Goal: Task Accomplishment & Management: Use online tool/utility

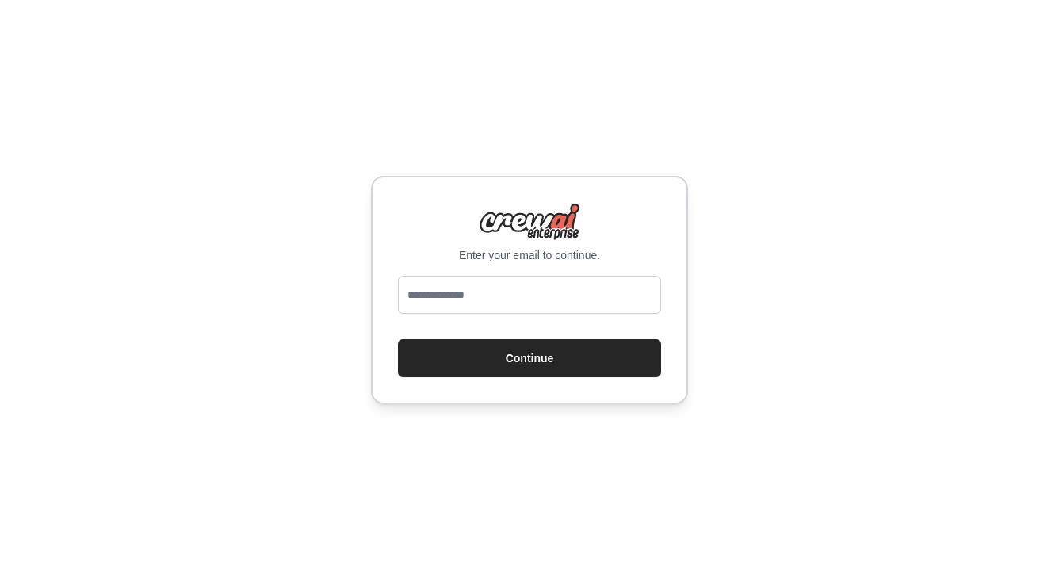
type input "**********"
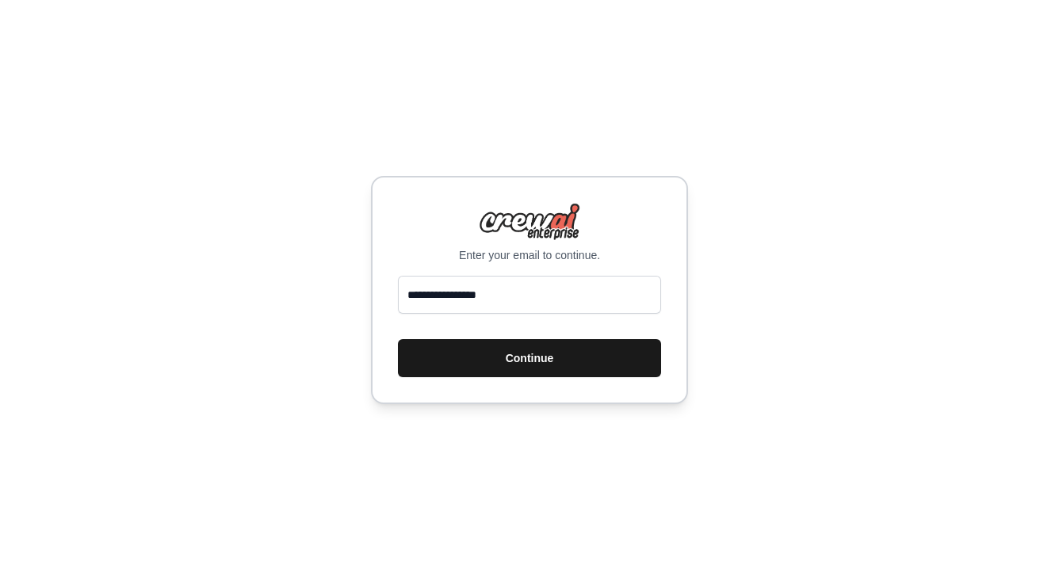
click at [513, 362] on button "Continue" at bounding box center [529, 358] width 263 height 38
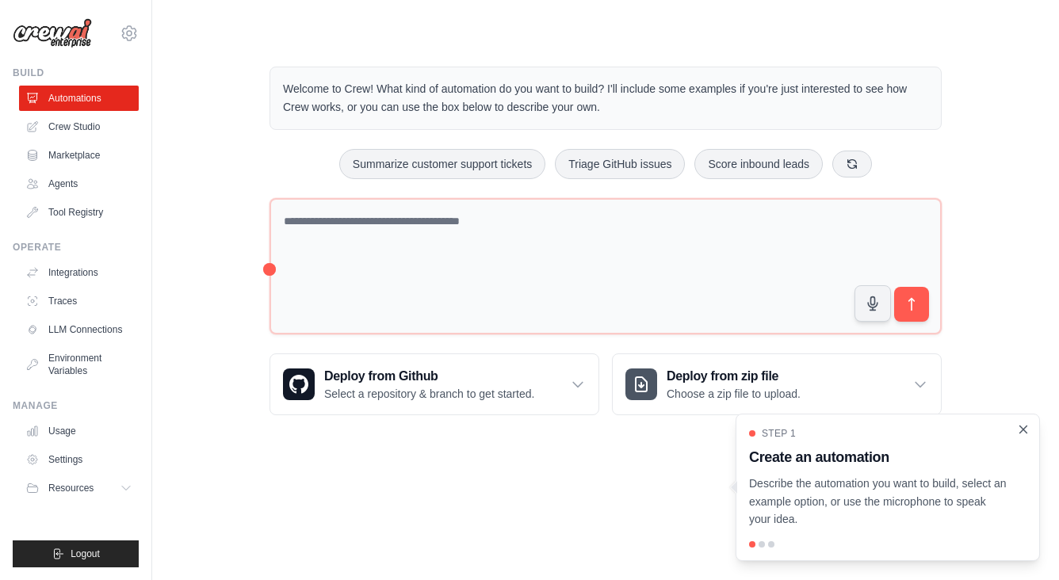
click at [1021, 433] on icon "Close walkthrough" at bounding box center [1023, 429] width 14 height 14
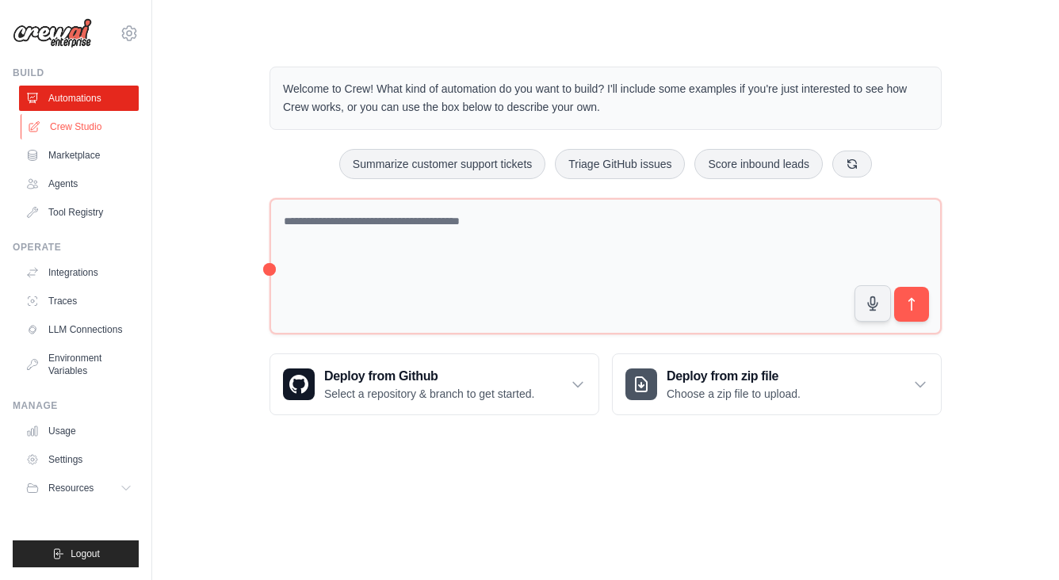
click at [86, 126] on link "Crew Studio" at bounding box center [81, 126] width 120 height 25
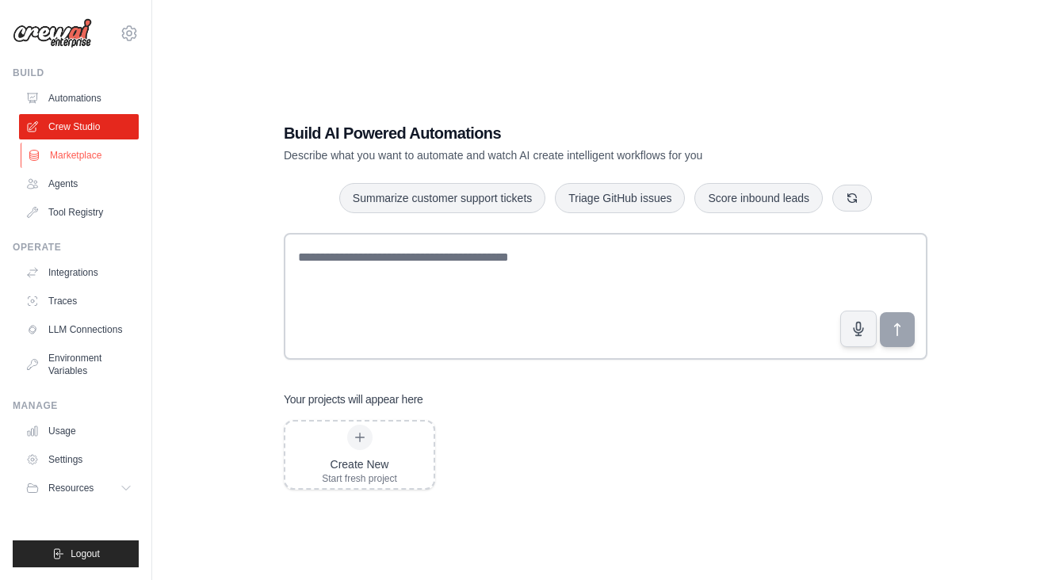
click at [86, 152] on link "Marketplace" at bounding box center [81, 155] width 120 height 25
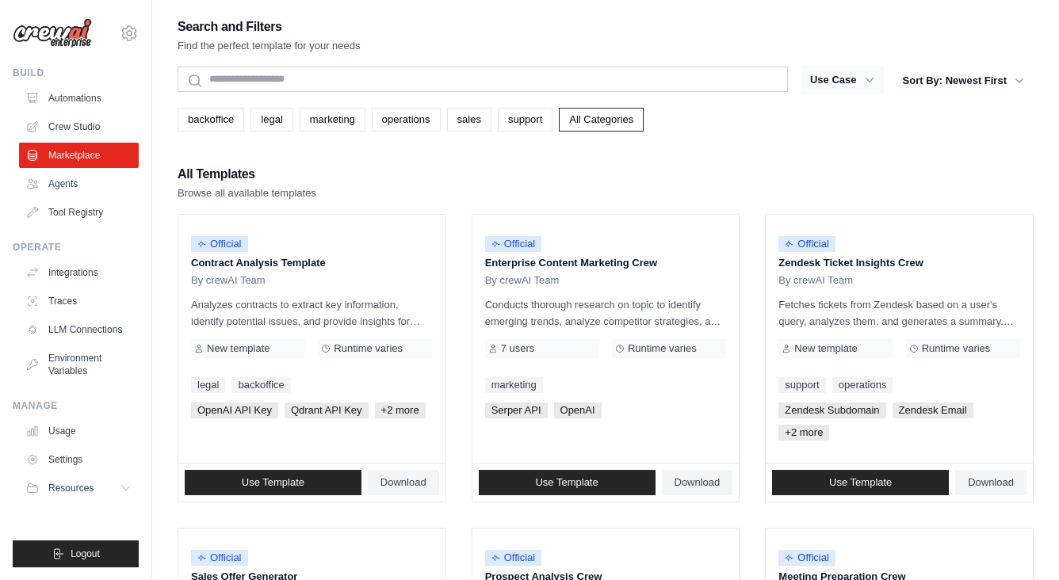
click at [848, 81] on button "Use Case" at bounding box center [841, 80] width 83 height 29
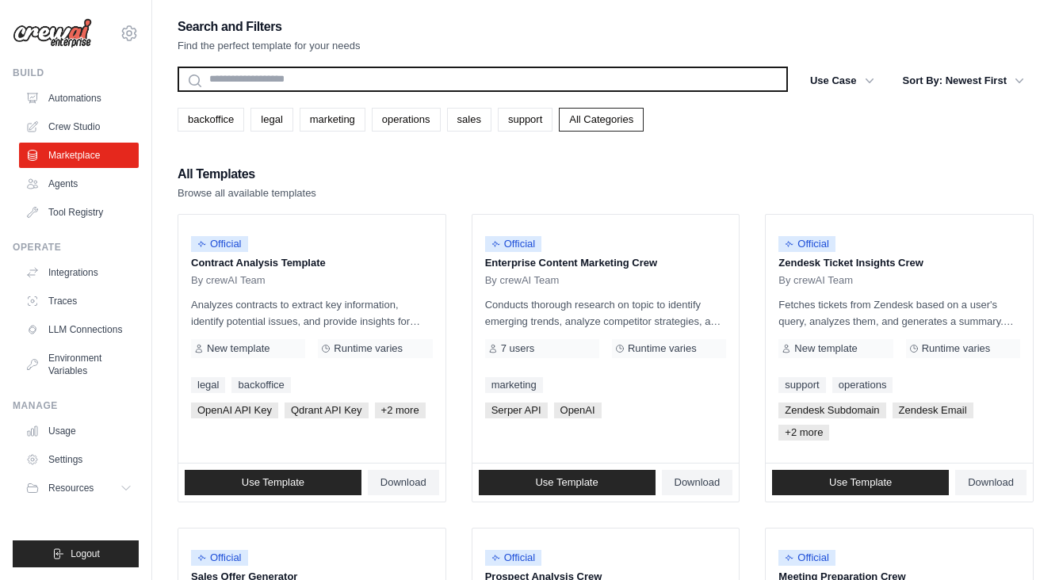
click at [395, 83] on input "text" at bounding box center [482, 79] width 610 height 25
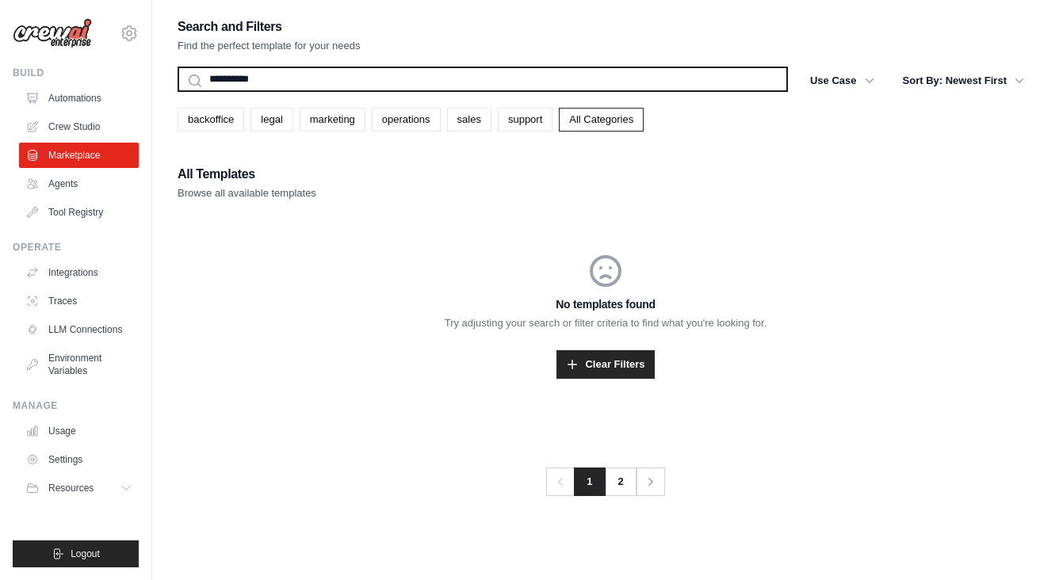
type input "**********"
click at [177, 91] on button "Search" at bounding box center [177, 91] width 1 height 1
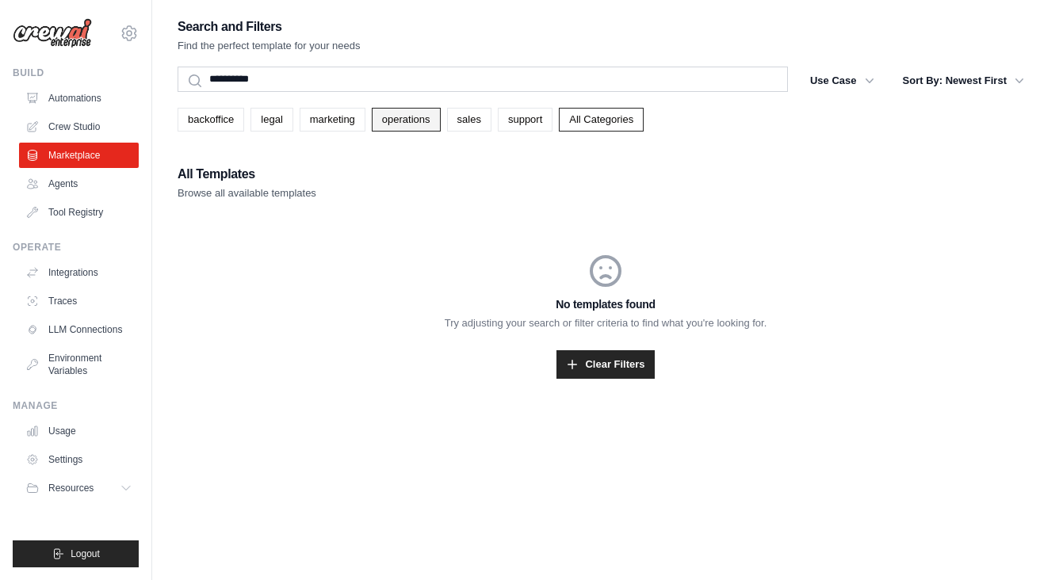
click at [413, 122] on link "operations" at bounding box center [406, 120] width 69 height 24
click at [589, 355] on link "Clear Filters" at bounding box center [604, 364] width 97 height 29
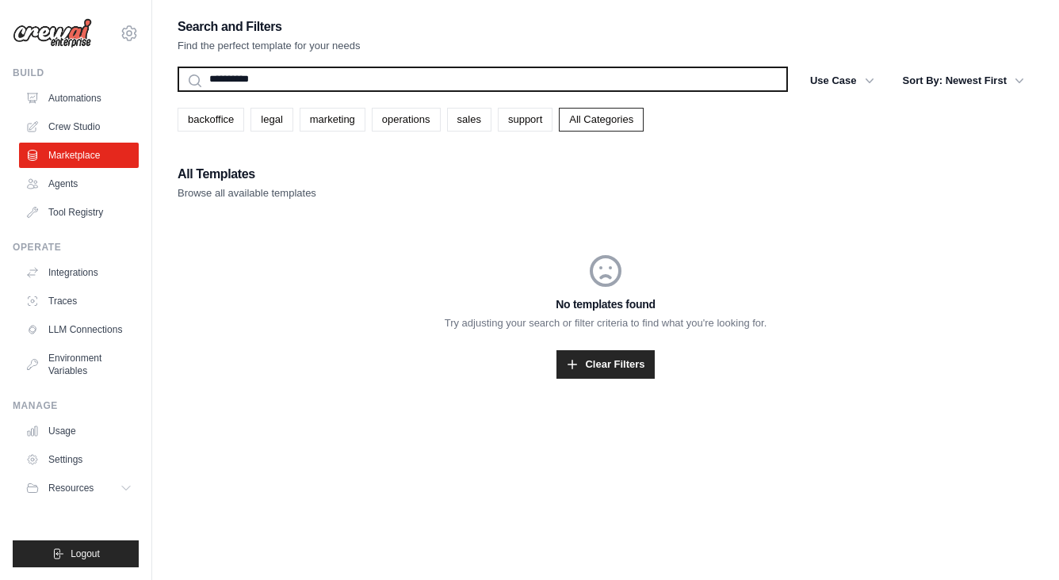
drag, startPoint x: 303, startPoint y: 76, endPoint x: 82, endPoint y: 75, distance: 221.9
click at [82, 76] on div "fchiron@gmail.com Settings Build Automations Crew Studio Blog" at bounding box center [529, 306] width 1059 height 612
click at [177, 91] on button "Search" at bounding box center [177, 91] width 1 height 1
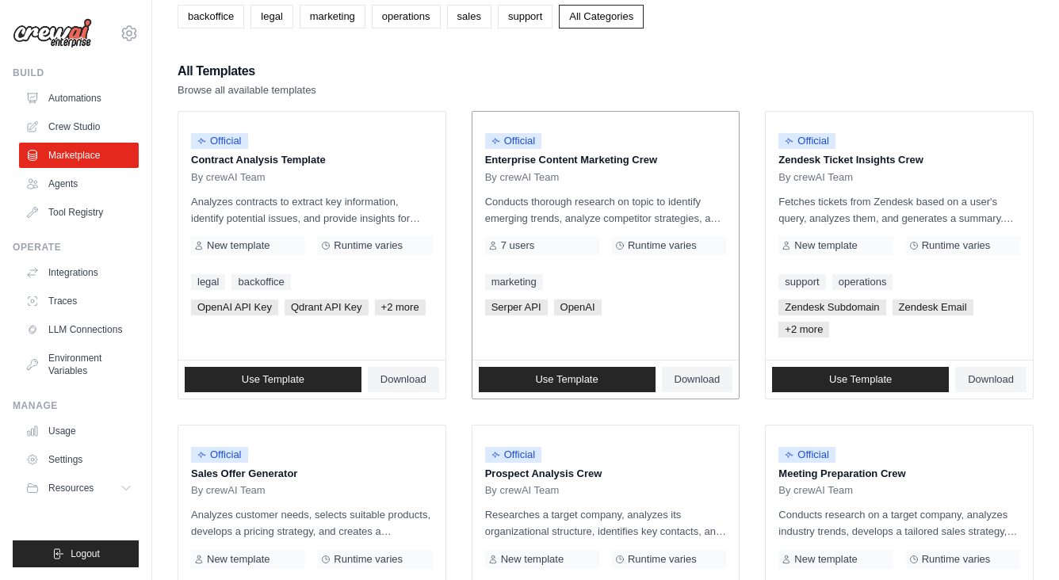
scroll to position [86, 0]
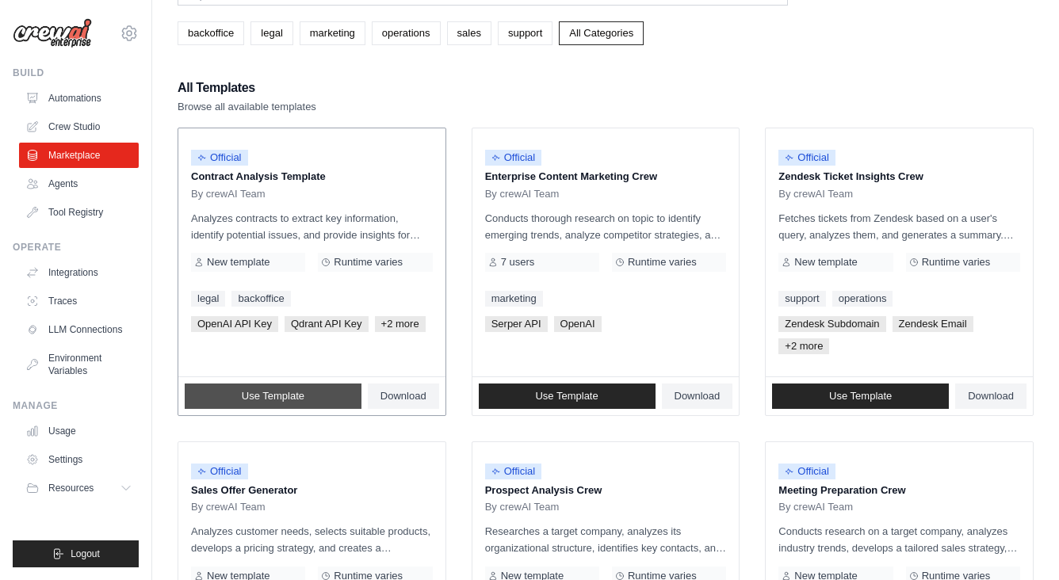
click at [303, 401] on span "Use Template" at bounding box center [273, 396] width 63 height 13
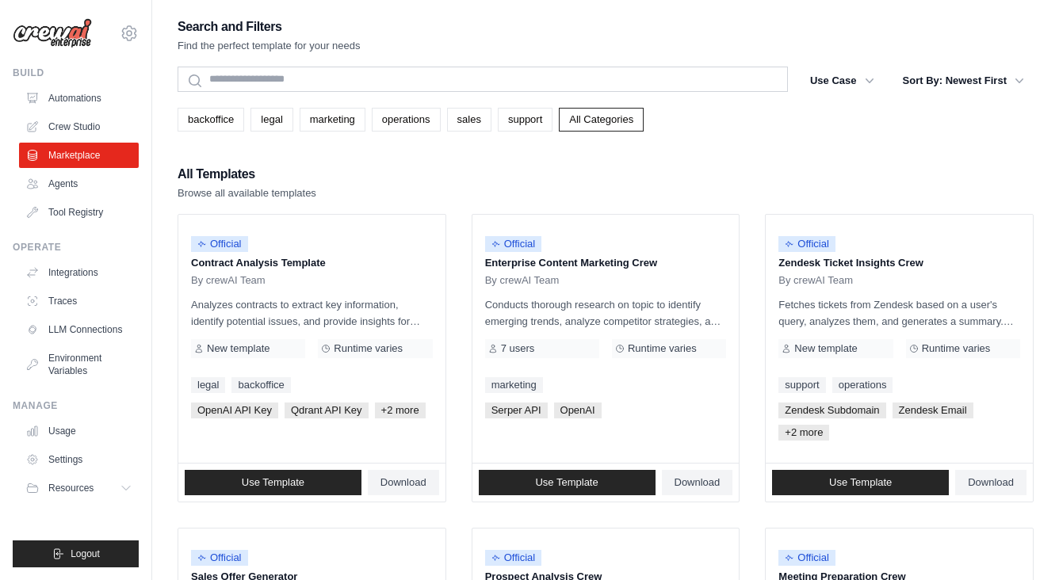
scroll to position [86, 0]
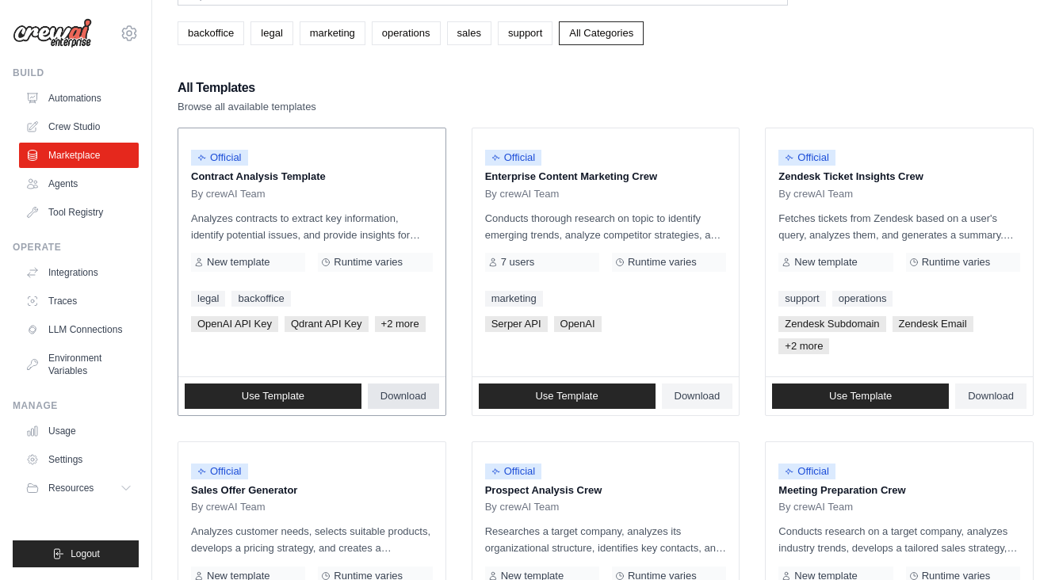
click at [405, 395] on span "Download" at bounding box center [403, 396] width 46 height 13
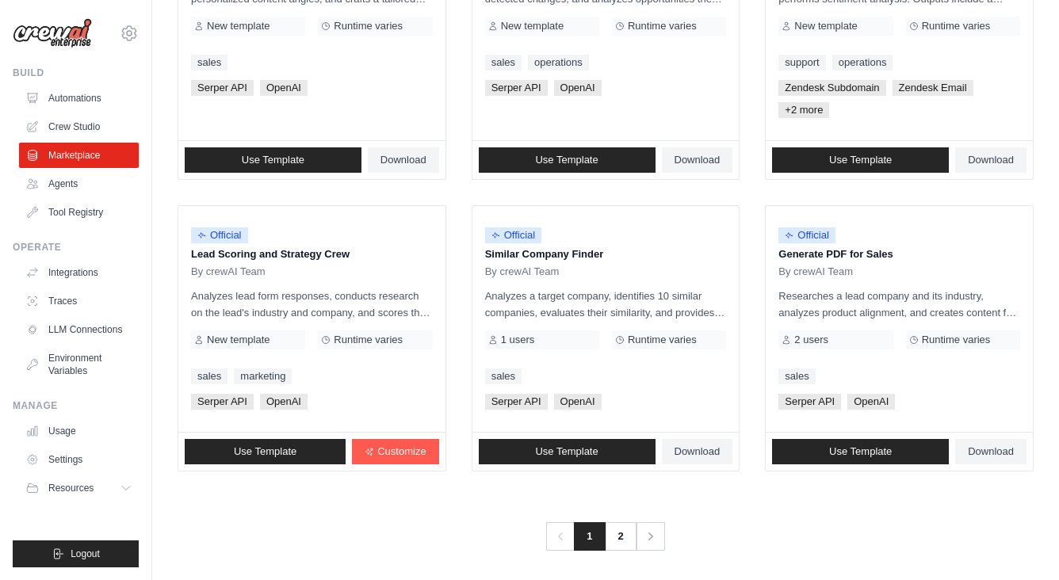
scroll to position [933, 0]
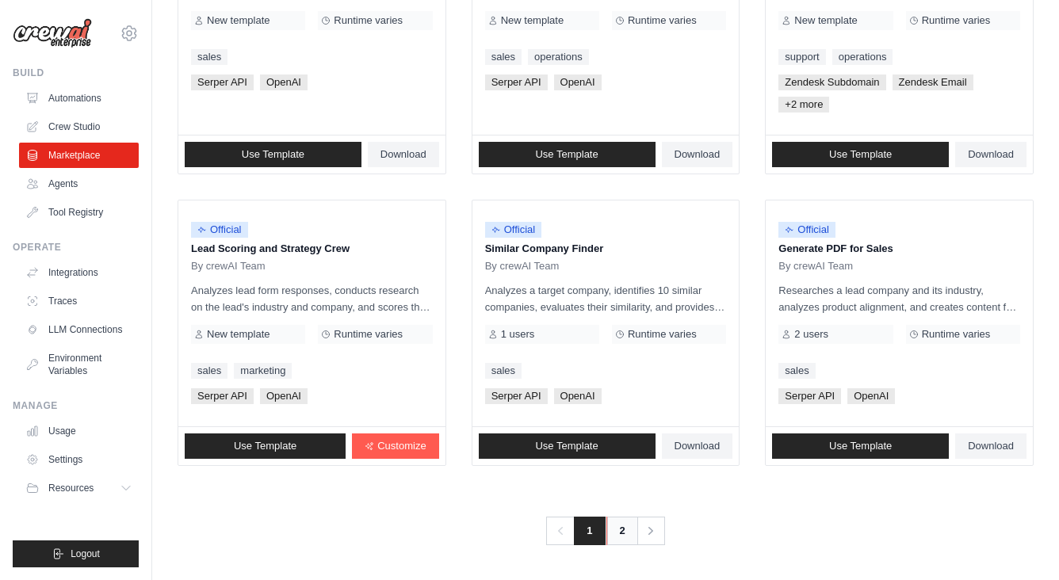
click at [628, 525] on link "2" at bounding box center [622, 531] width 32 height 29
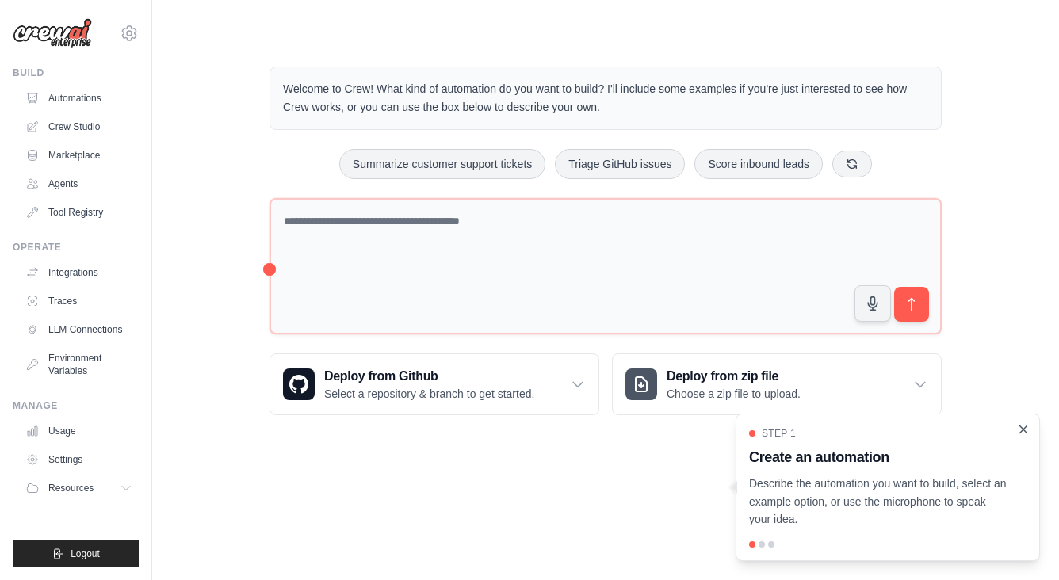
click at [1024, 431] on icon "Close walkthrough" at bounding box center [1023, 429] width 14 height 14
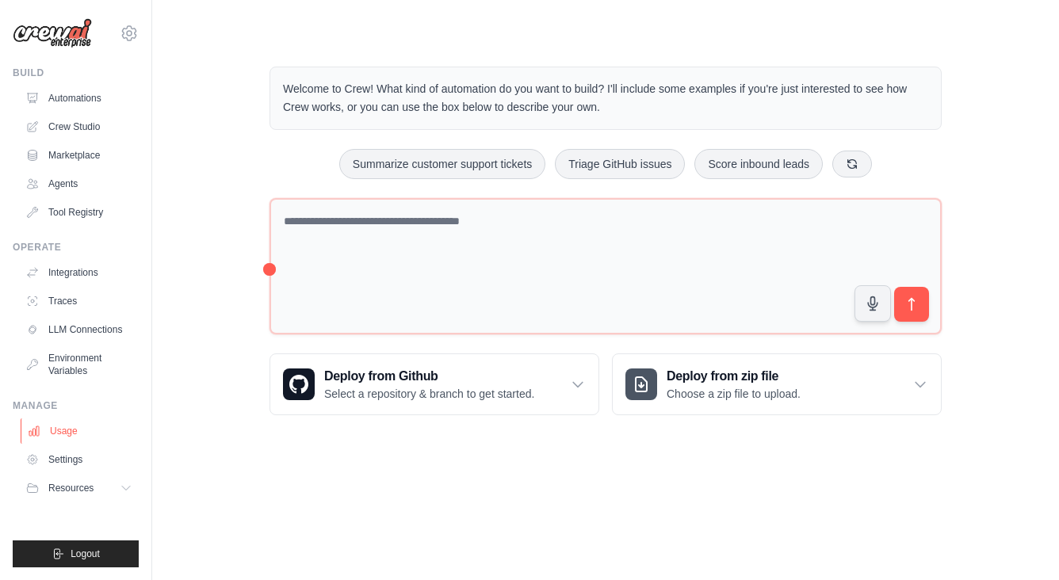
click at [56, 433] on link "Usage" at bounding box center [81, 430] width 120 height 25
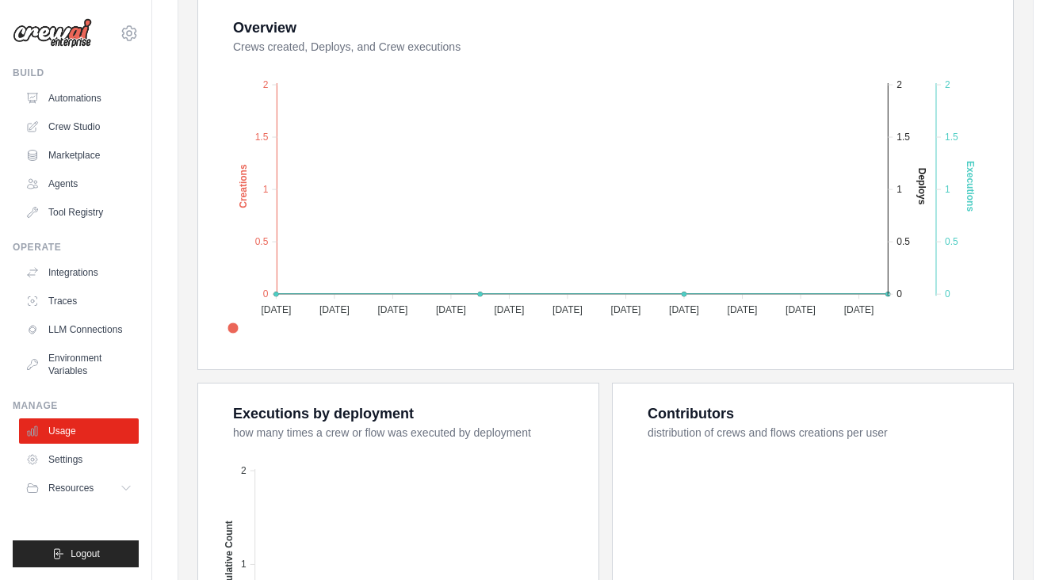
scroll to position [307, 0]
click at [73, 358] on link "Environment Variables" at bounding box center [81, 364] width 120 height 38
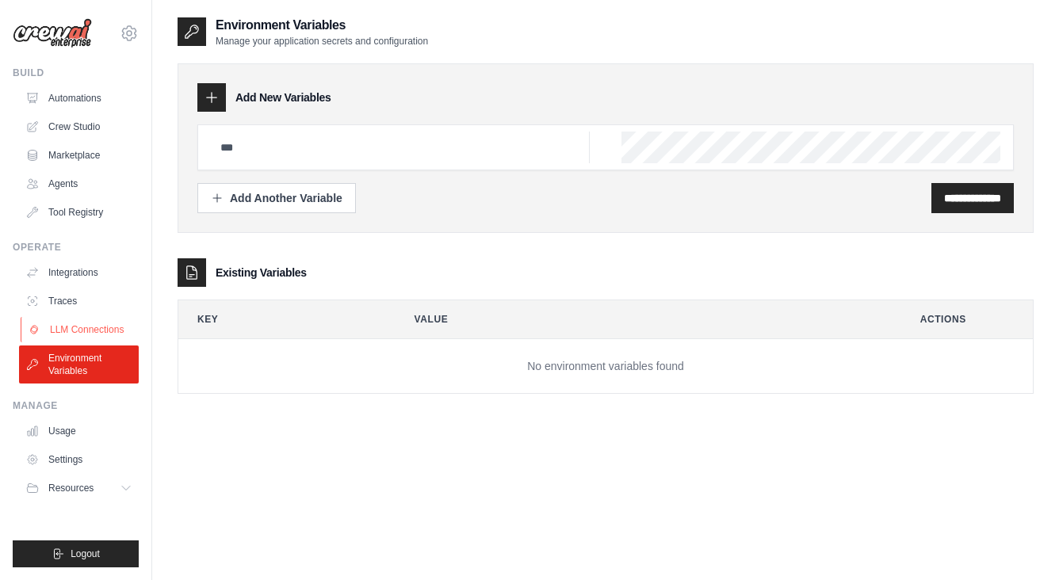
click at [77, 324] on link "LLM Connections" at bounding box center [81, 329] width 120 height 25
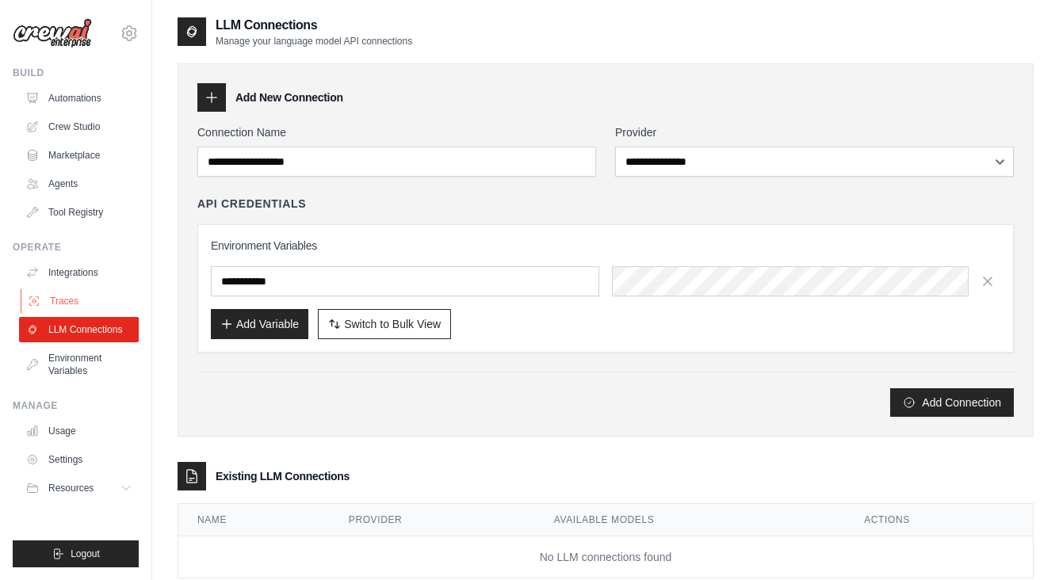
click at [97, 304] on link "Traces" at bounding box center [81, 300] width 120 height 25
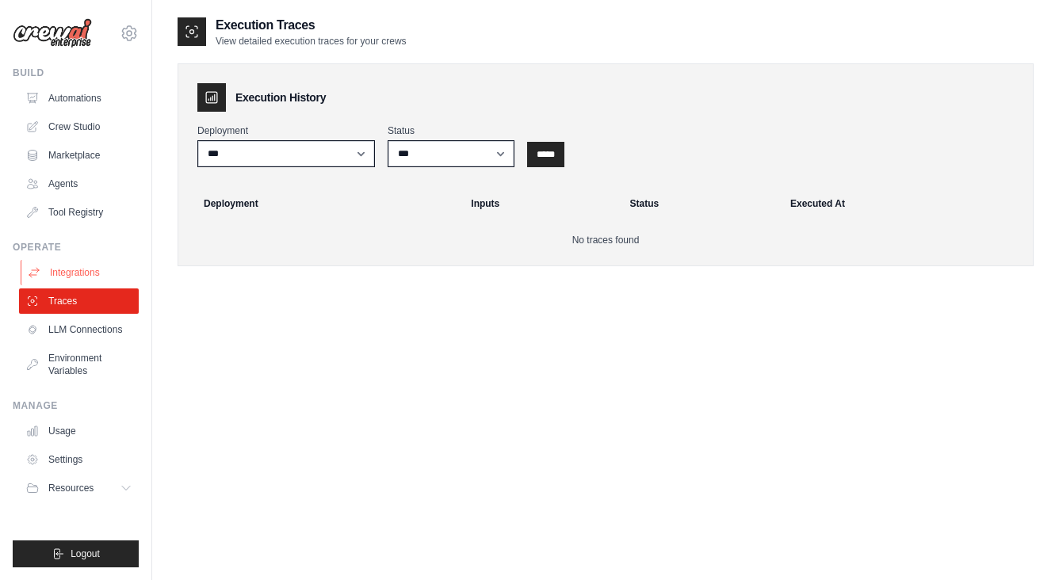
click at [86, 268] on link "Integrations" at bounding box center [81, 272] width 120 height 25
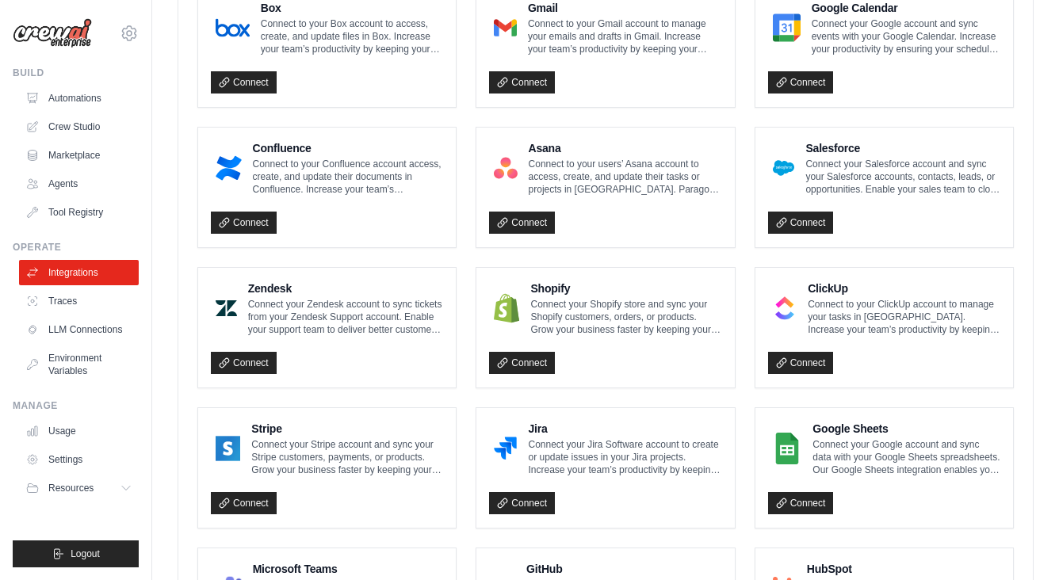
scroll to position [493, 0]
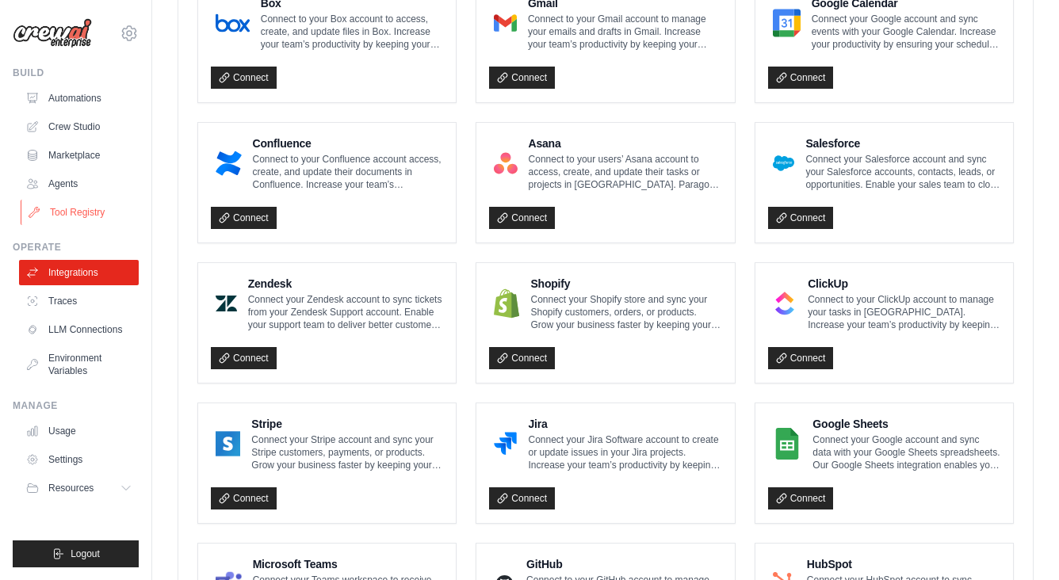
click at [101, 215] on link "Tool Registry" at bounding box center [81, 212] width 120 height 25
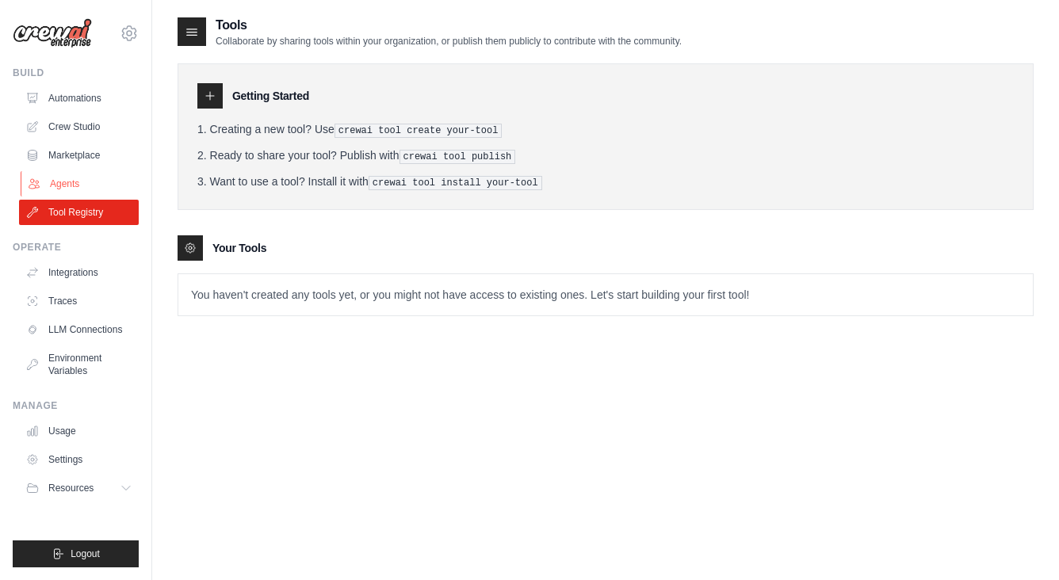
click at [75, 184] on link "Agents" at bounding box center [81, 183] width 120 height 25
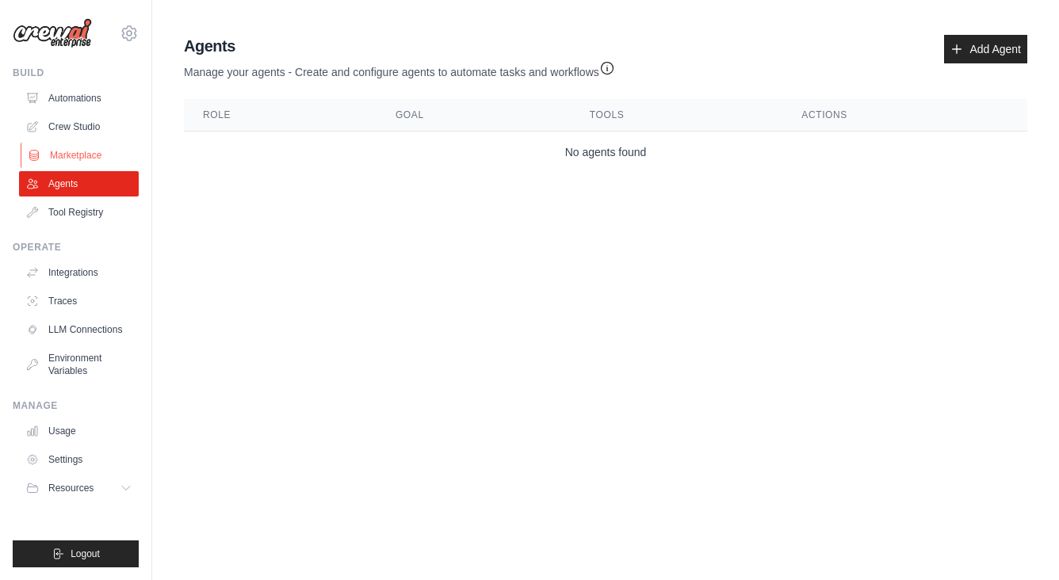
click at [76, 152] on link "Marketplace" at bounding box center [81, 155] width 120 height 25
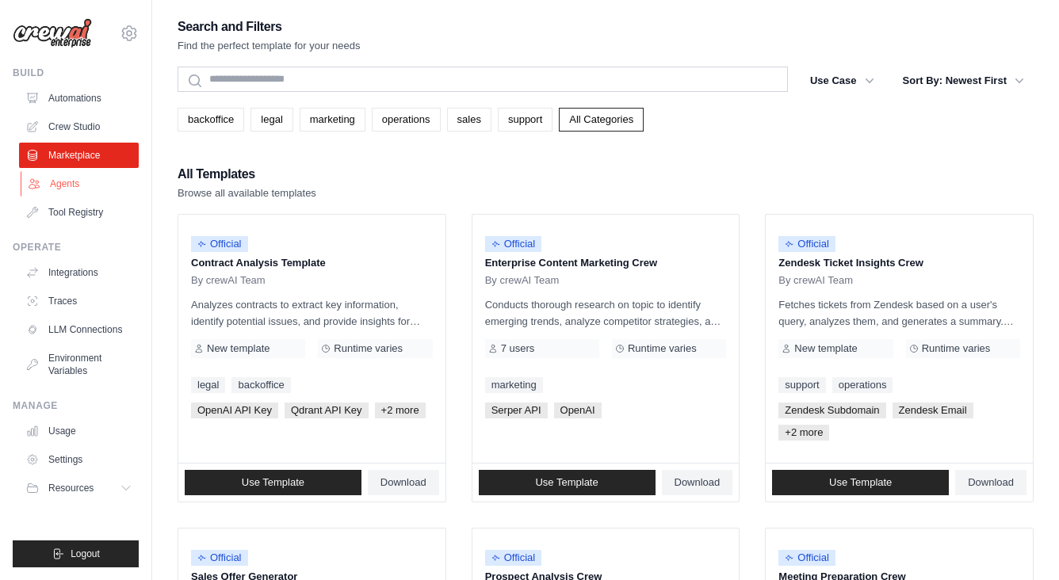
click at [66, 186] on link "Agents" at bounding box center [81, 183] width 120 height 25
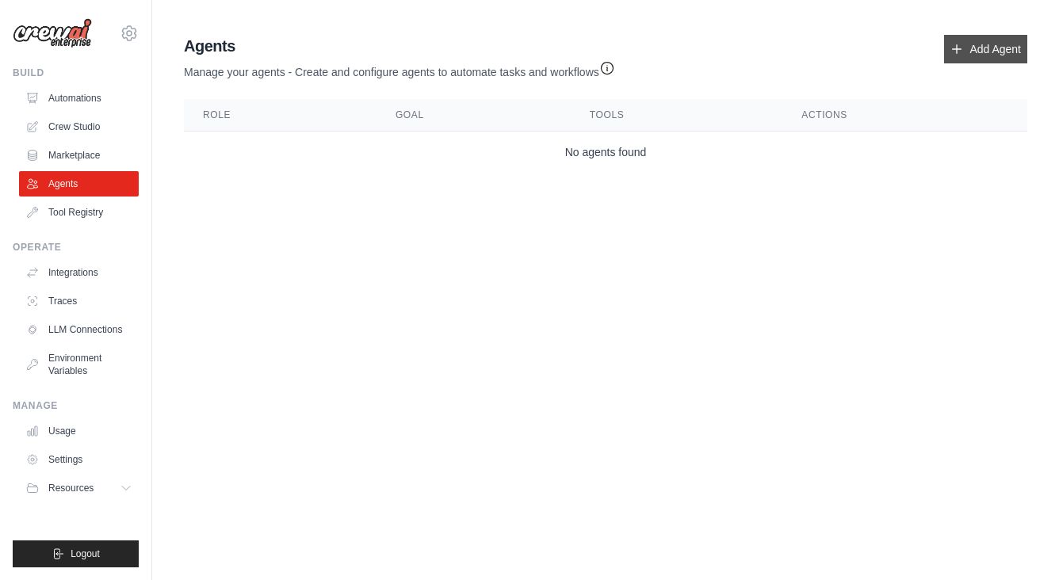
click at [957, 44] on icon at bounding box center [956, 49] width 13 height 13
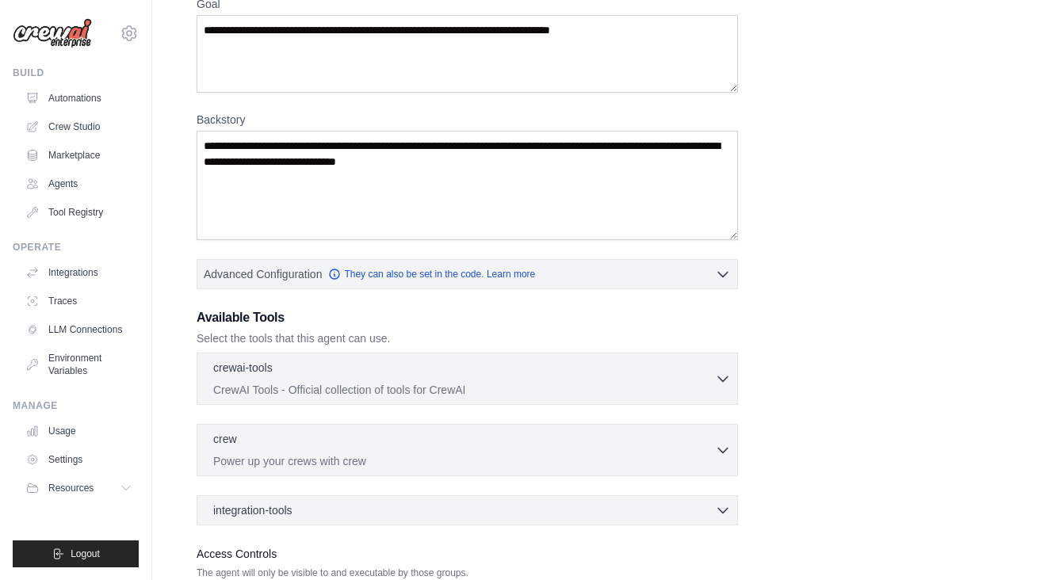
scroll to position [156, 0]
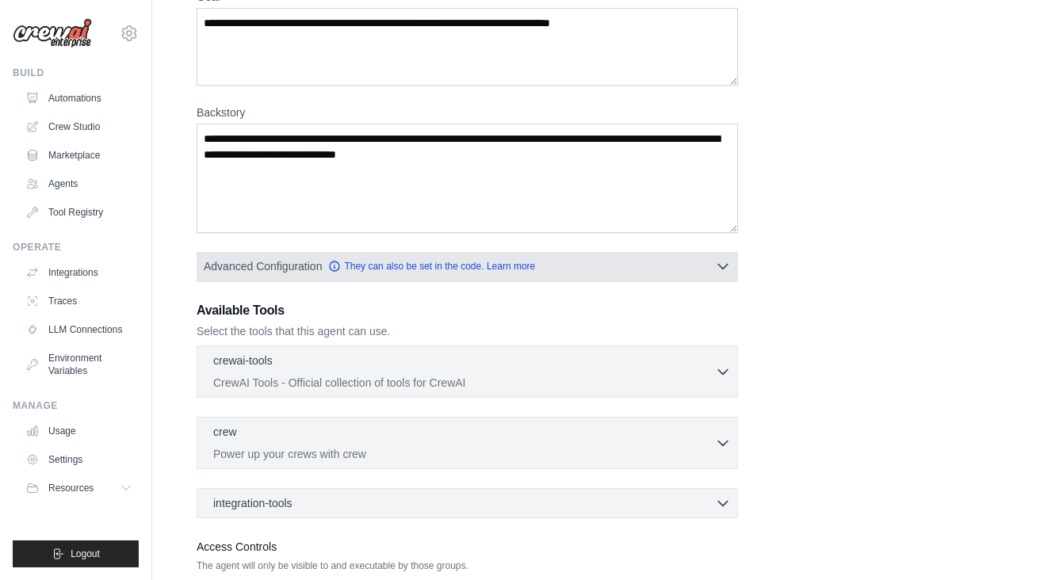
click at [716, 269] on icon "button" at bounding box center [723, 266] width 16 height 16
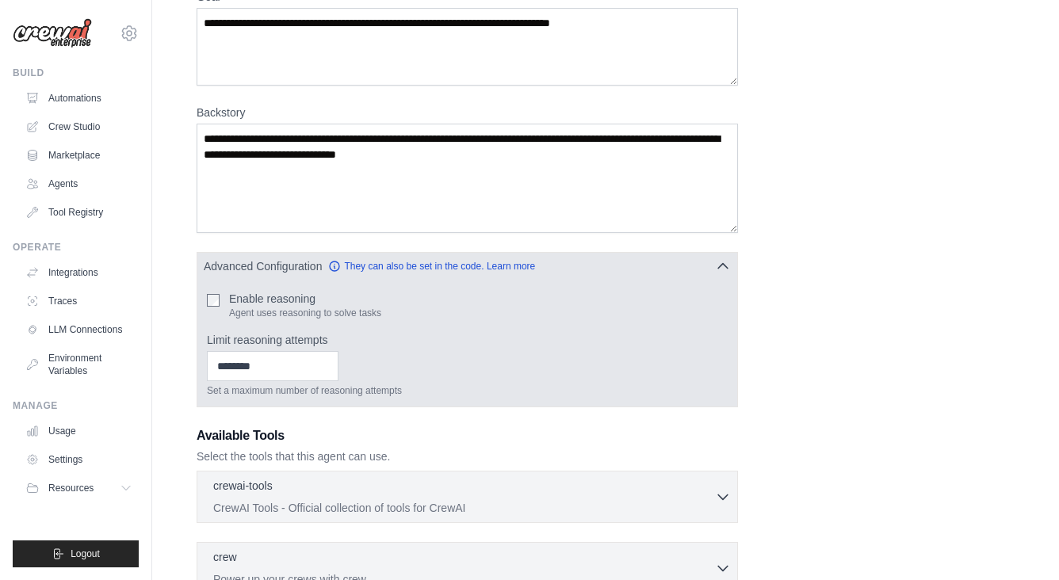
click at [715, 263] on icon "button" at bounding box center [723, 266] width 16 height 16
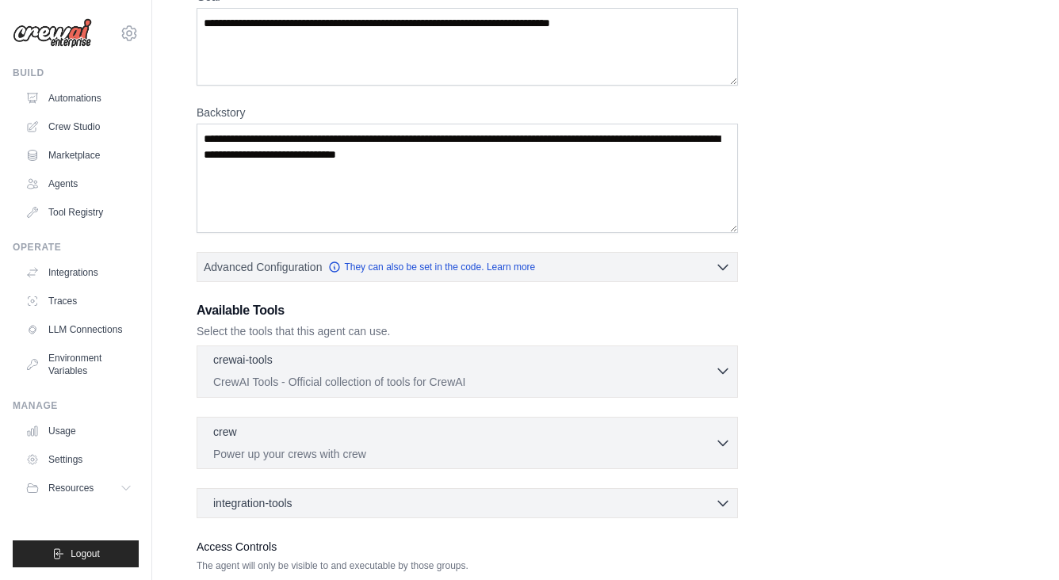
click at [310, 384] on p "CrewAI Tools - Official collection of tools for CrewAI" at bounding box center [464, 382] width 502 height 16
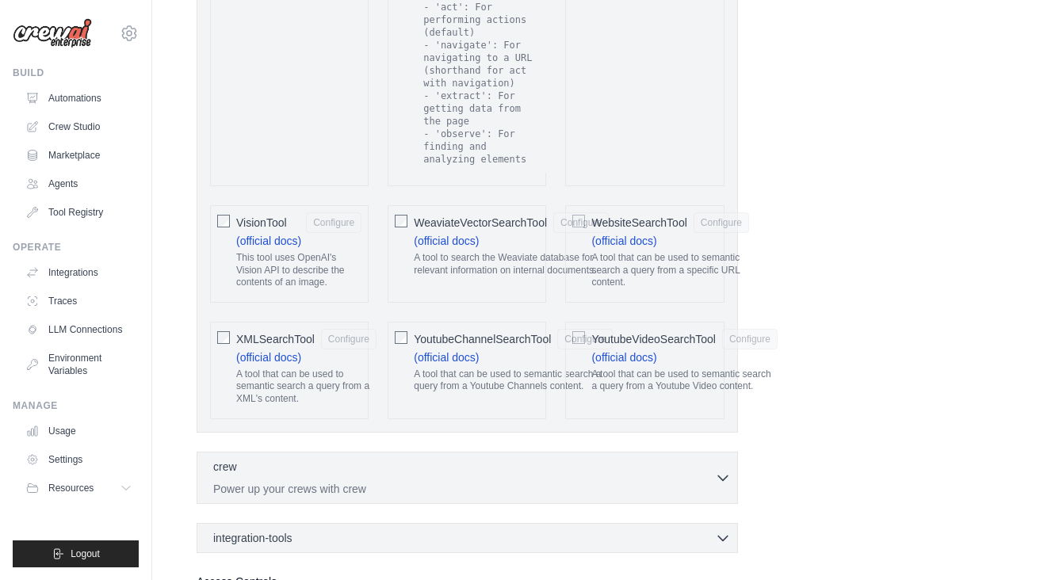
scroll to position [3341, 0]
click at [416, 460] on div "crew 0 selected" at bounding box center [464, 465] width 502 height 19
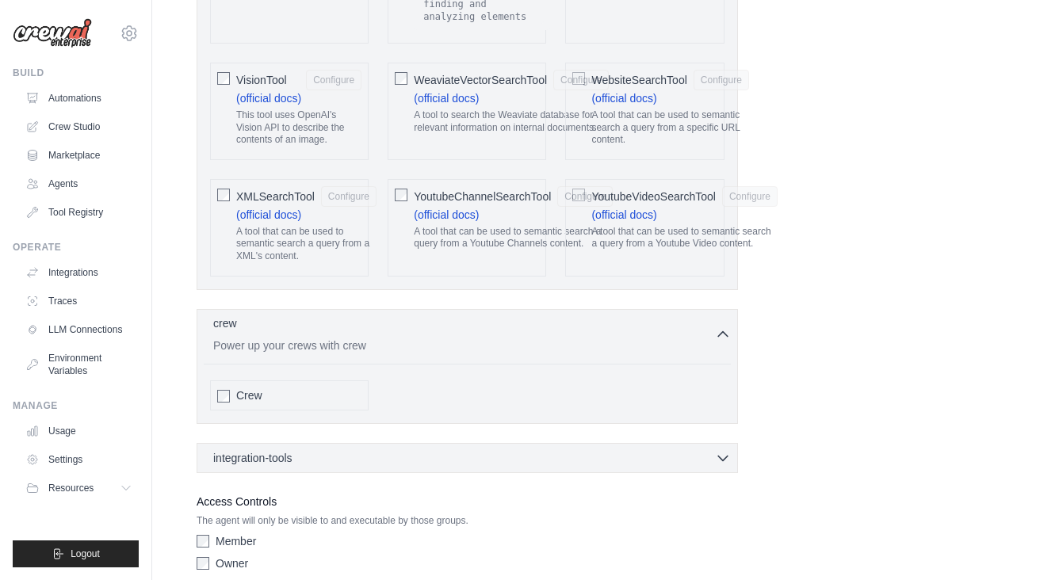
scroll to position [3498, 0]
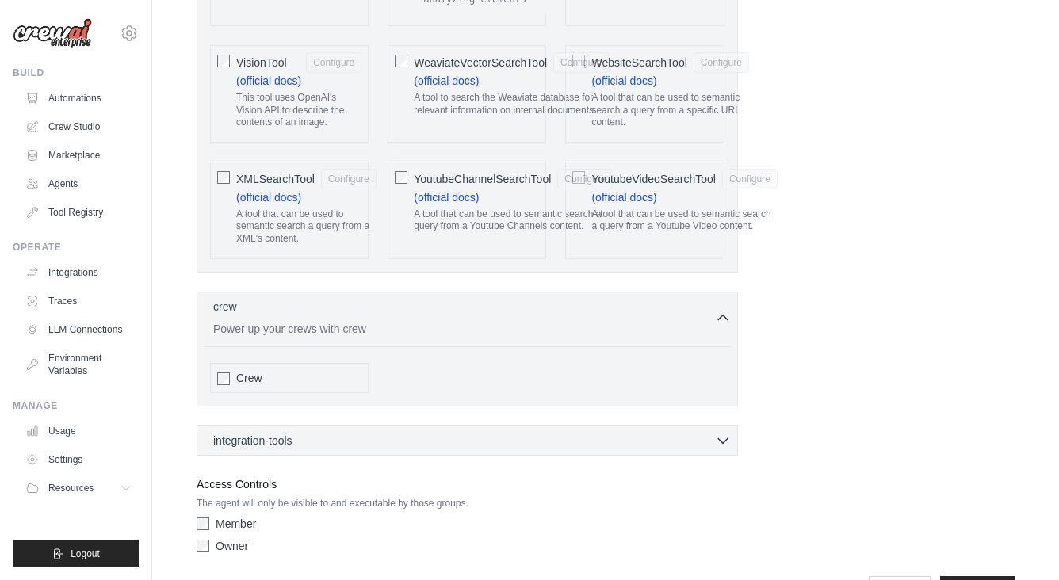
click at [252, 370] on span "Crew" at bounding box center [249, 378] width 26 height 16
click at [248, 370] on span "Crew" at bounding box center [249, 378] width 26 height 16
click at [283, 432] on span "integration-tools" at bounding box center [252, 440] width 79 height 16
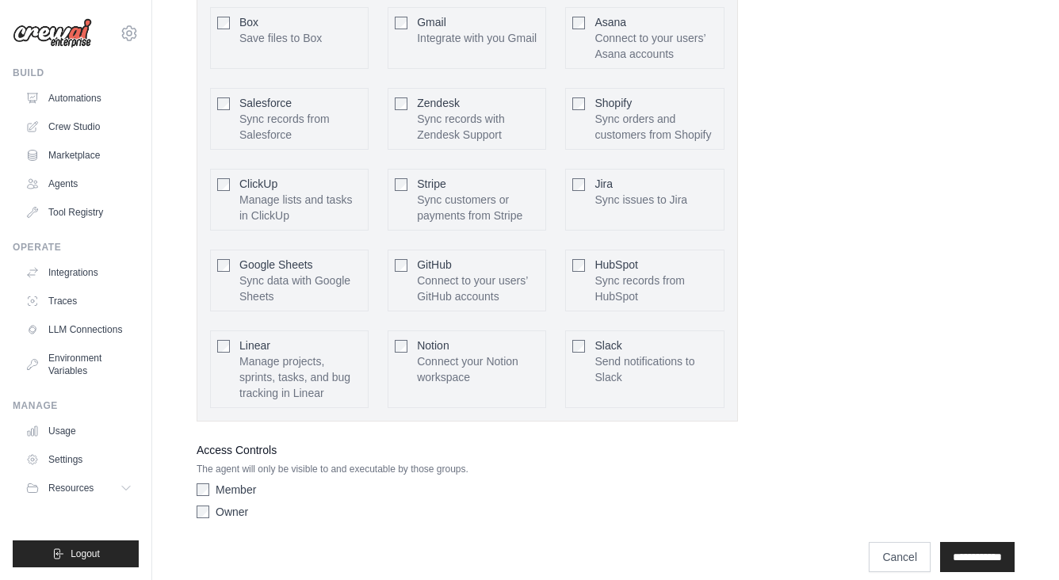
scroll to position [4007, 0]
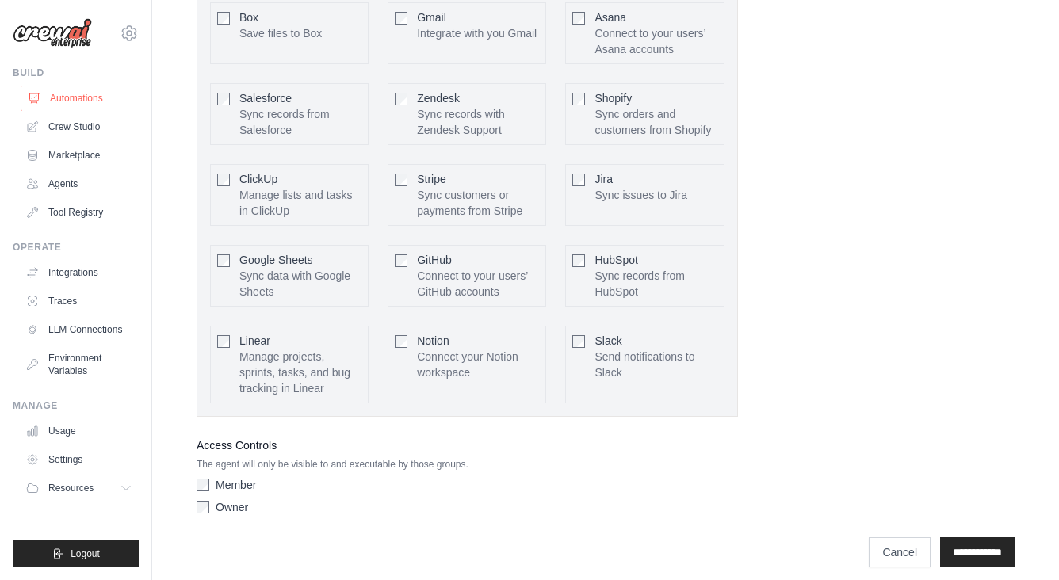
click at [91, 101] on link "Automations" at bounding box center [81, 98] width 120 height 25
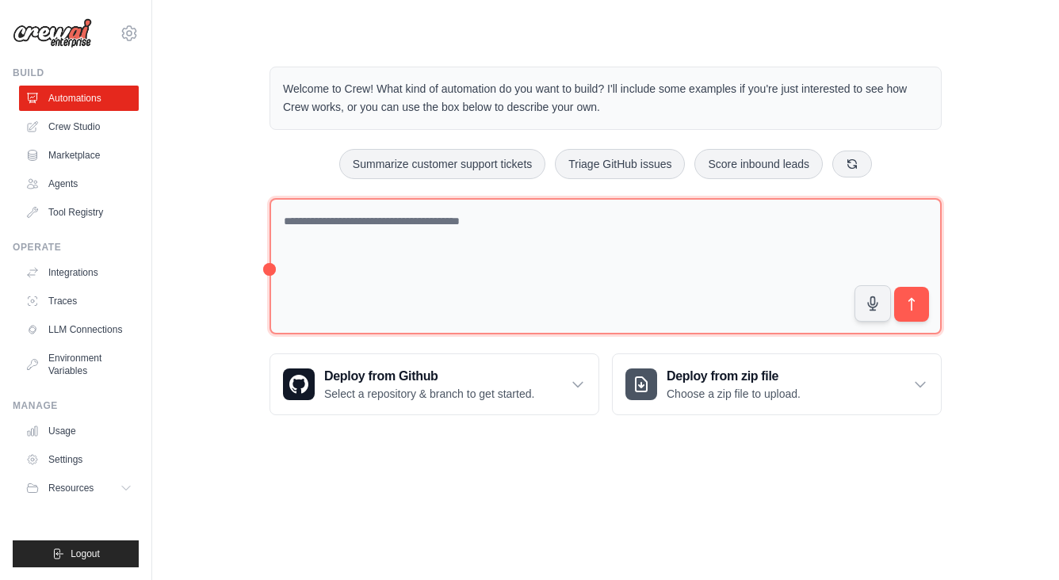
drag, startPoint x: 268, startPoint y: 268, endPoint x: 324, endPoint y: 268, distance: 56.3
click at [324, 268] on div "Welcome to Crew! What kind of automation do you want to build? I'll include som…" at bounding box center [605, 240] width 710 height 399
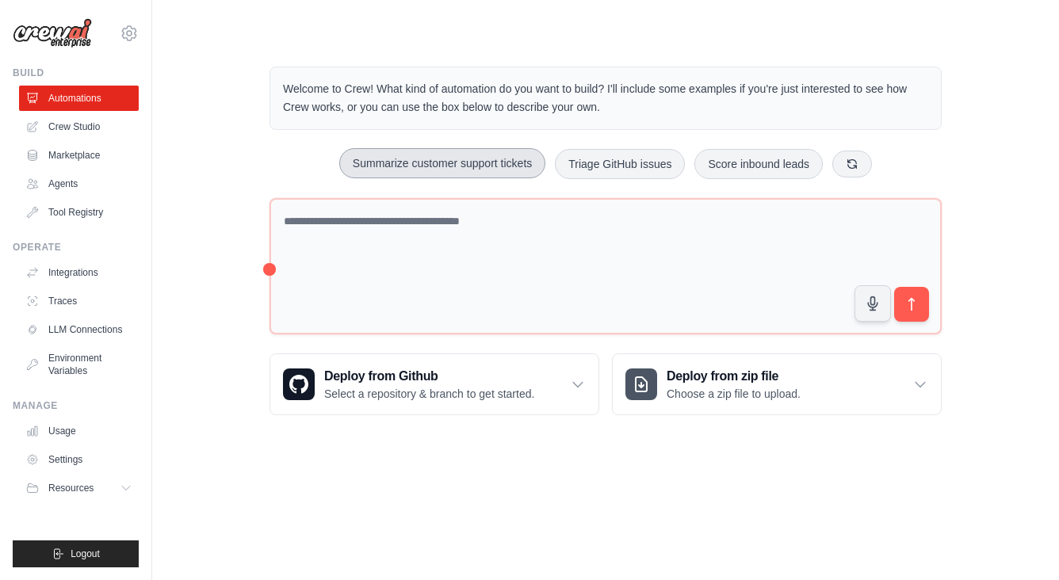
click at [433, 170] on button "Summarize customer support tickets" at bounding box center [442, 163] width 206 height 30
click at [602, 167] on button "Triage GitHub issues" at bounding box center [620, 163] width 130 height 30
click at [767, 172] on button "Score inbound leads" at bounding box center [758, 163] width 128 height 30
click at [567, 380] on div "Deploy from Github Select a repository & branch to get started." at bounding box center [434, 384] width 328 height 60
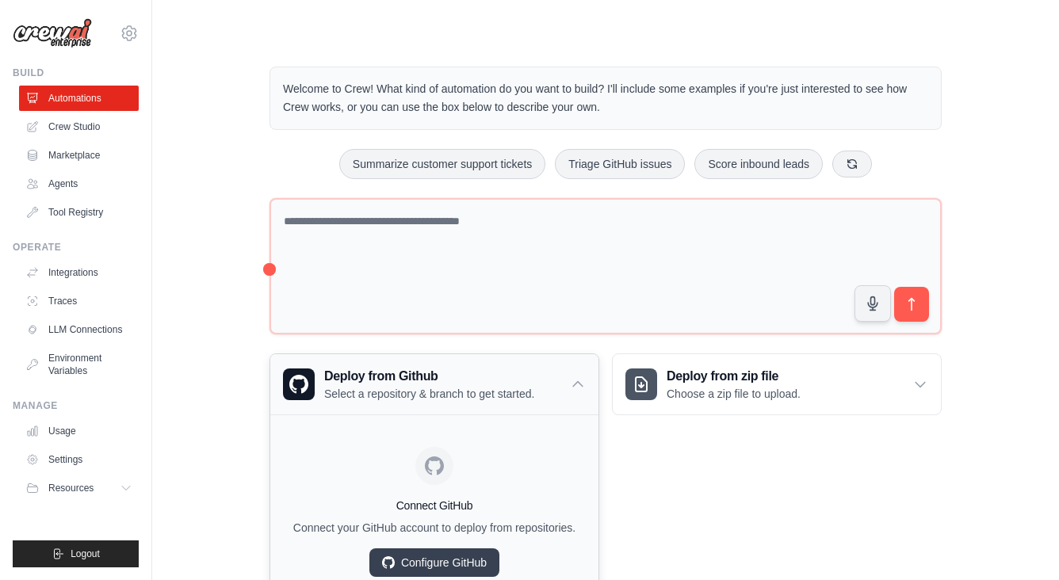
click at [567, 380] on div "Deploy from Github Select a repository & branch to get started." at bounding box center [434, 384] width 328 height 60
